Goal: Navigation & Orientation: Find specific page/section

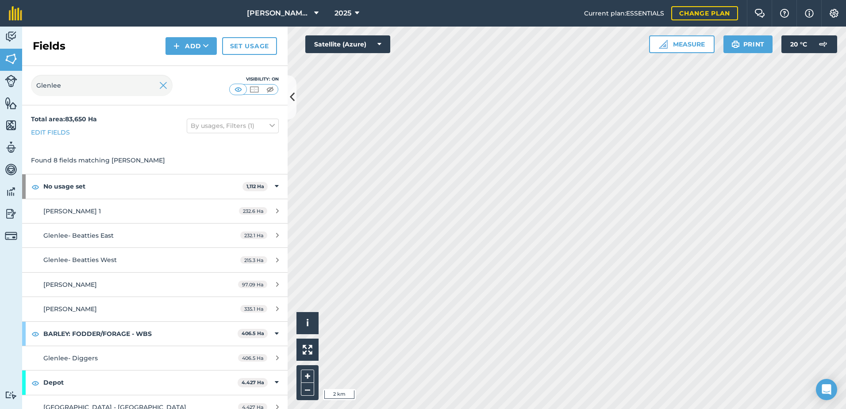
scroll to position [59, 0]
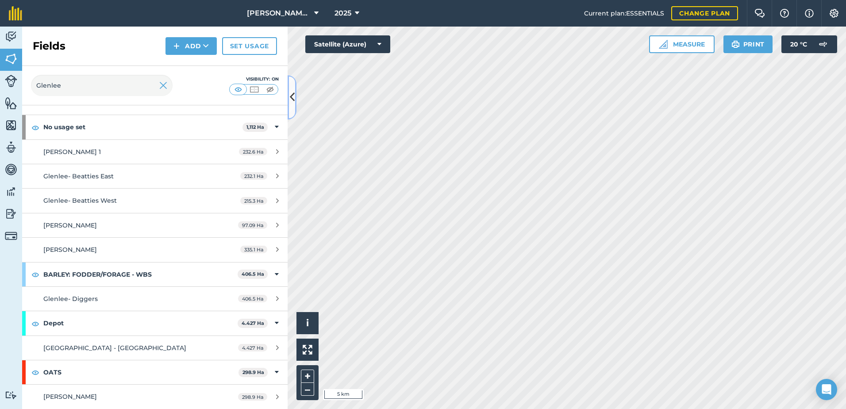
click at [293, 95] on icon at bounding box center [292, 96] width 5 height 15
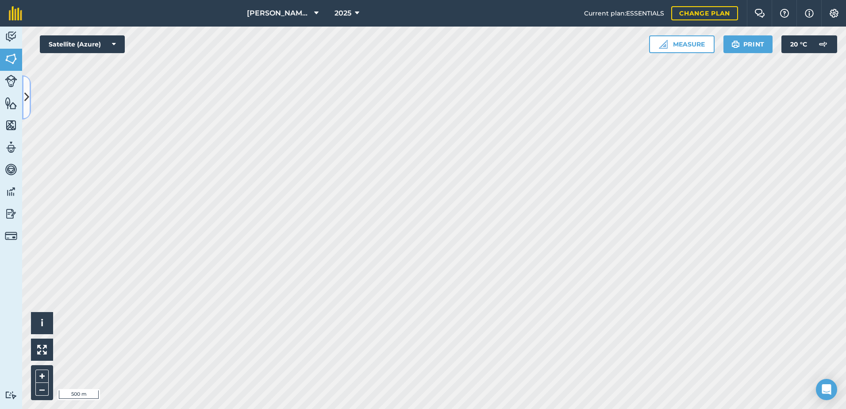
click at [27, 96] on icon at bounding box center [26, 96] width 5 height 15
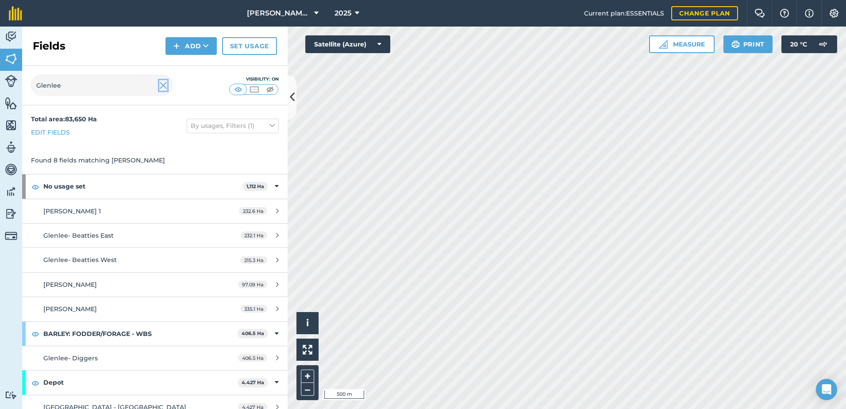
click at [165, 85] on img at bounding box center [163, 85] width 8 height 11
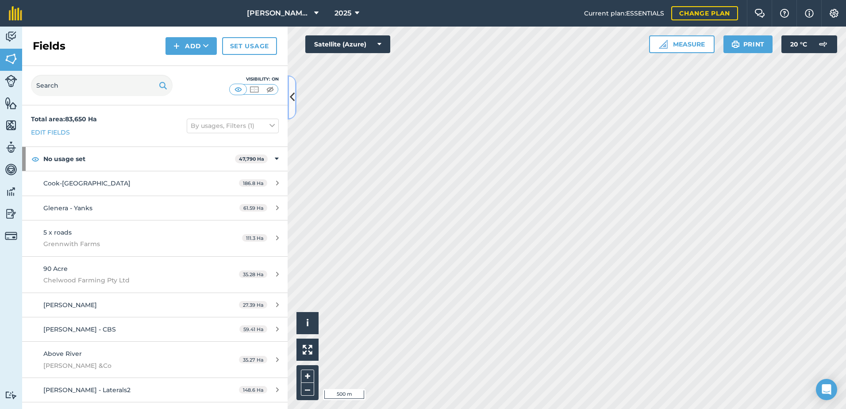
click at [292, 92] on icon at bounding box center [292, 96] width 5 height 15
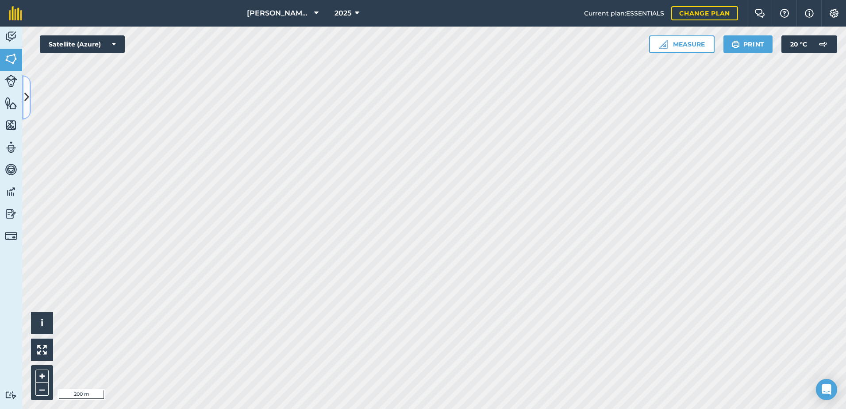
click at [26, 91] on icon at bounding box center [26, 96] width 5 height 15
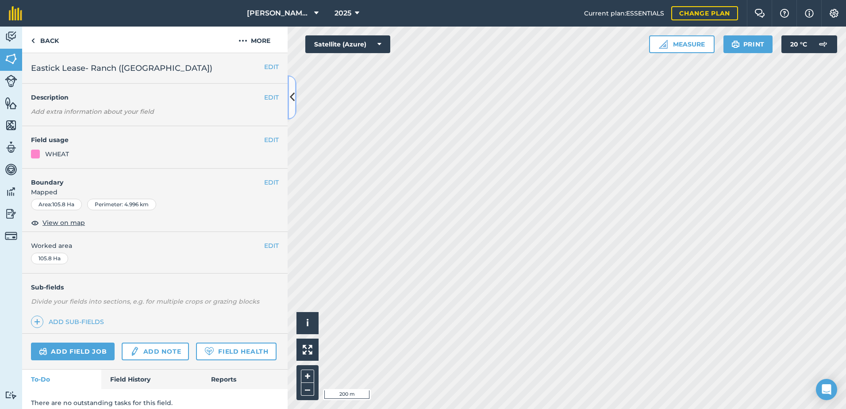
click at [291, 97] on icon at bounding box center [292, 96] width 5 height 15
